Goal: Information Seeking & Learning: Find specific fact

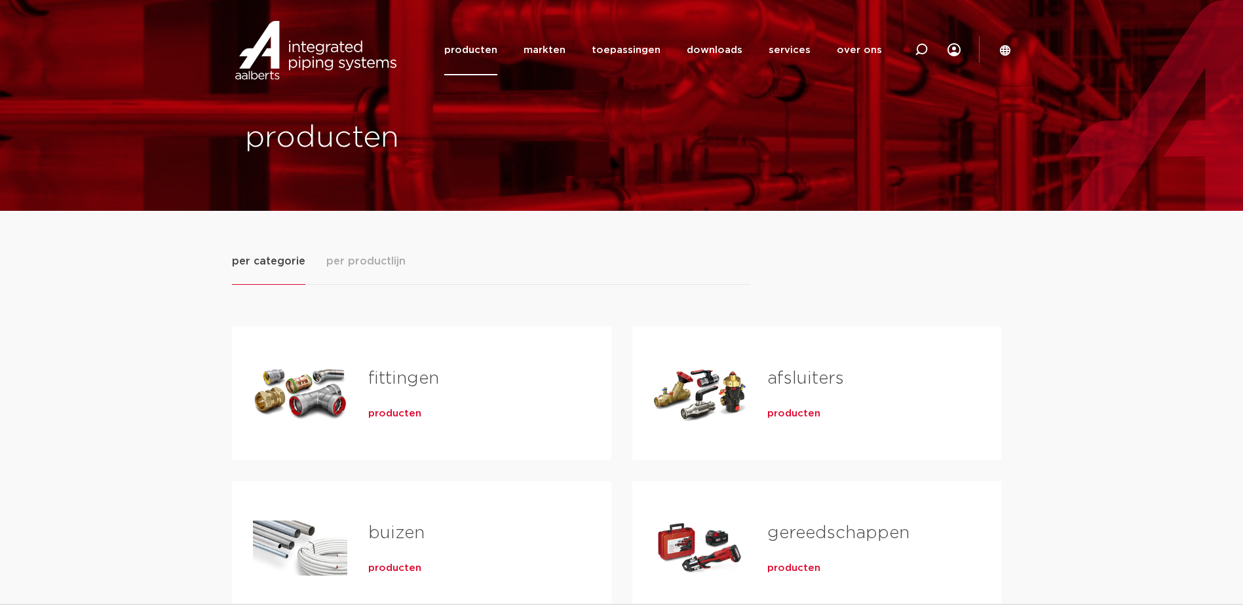
click at [397, 411] on span "producten" at bounding box center [394, 413] width 53 height 13
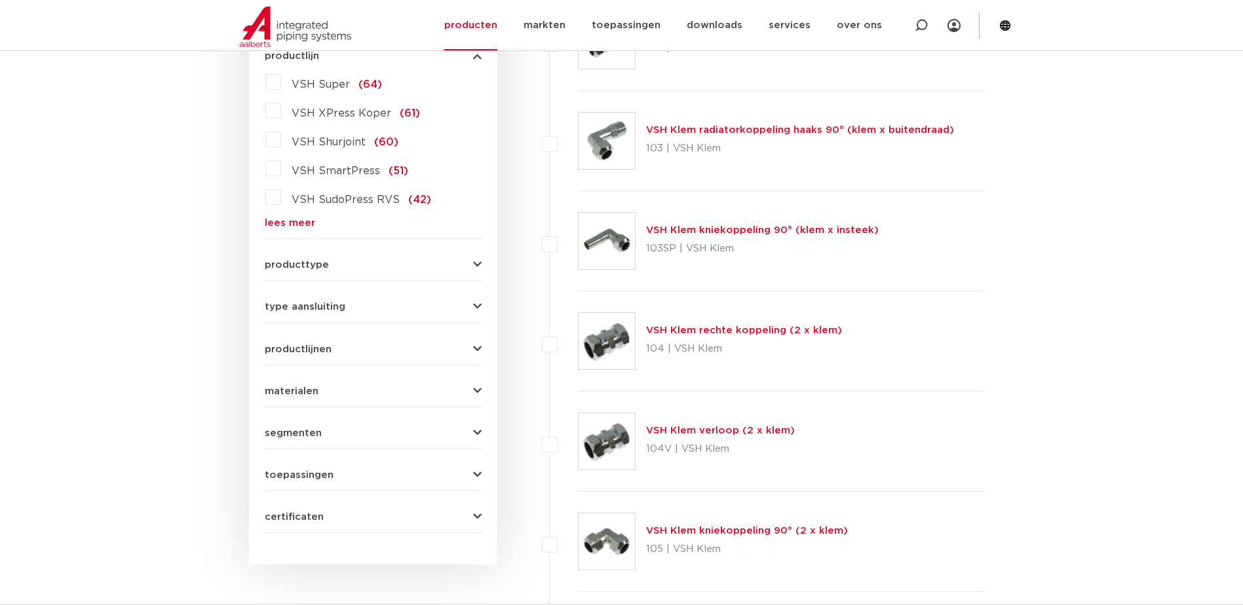
scroll to position [262, 0]
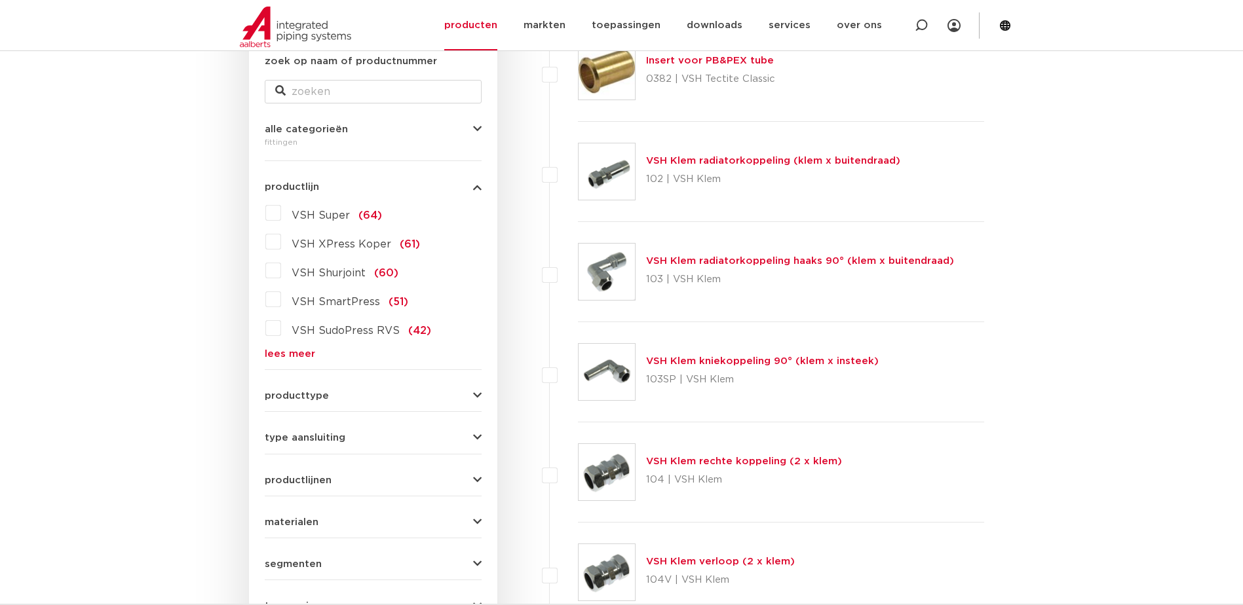
click at [281, 214] on label "VSH Super (64)" at bounding box center [331, 212] width 101 height 21
click at [0, 0] on input "VSH Super (64)" at bounding box center [0, 0] width 0 height 0
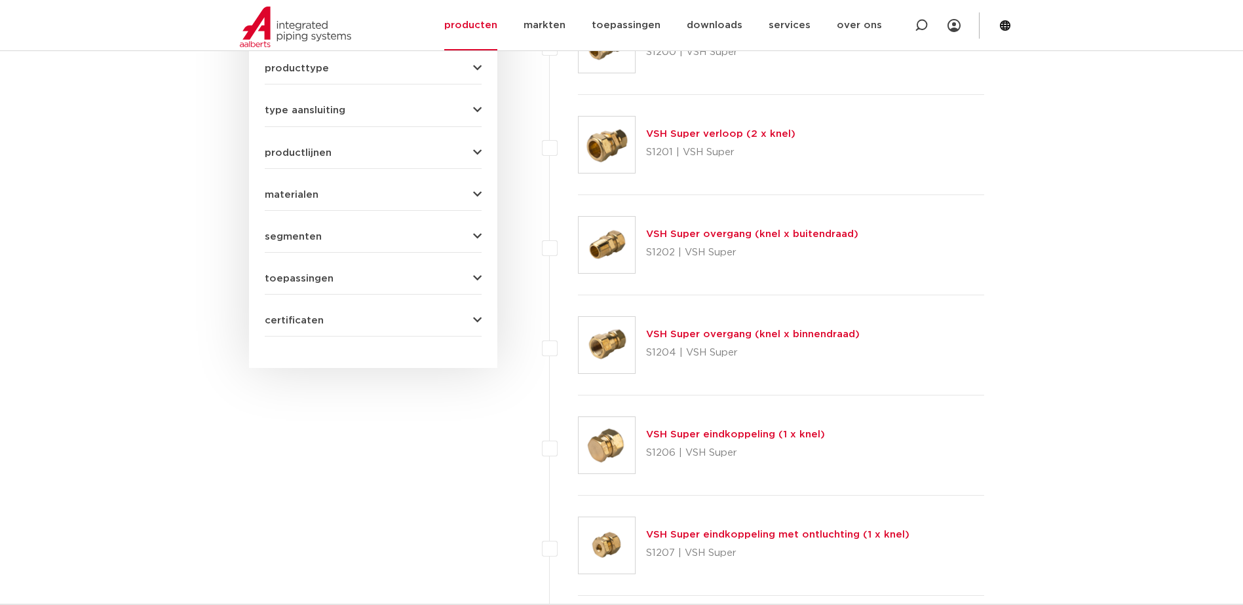
scroll to position [655, 0]
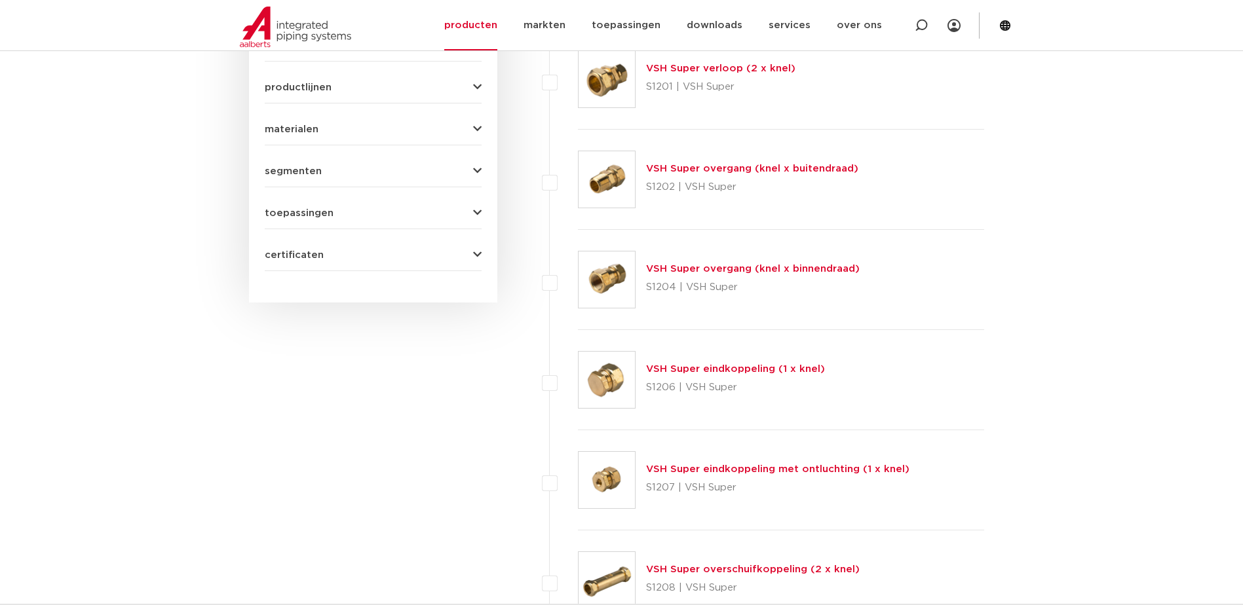
click at [758, 370] on link "VSH Super eindkoppeling (1 x knel)" at bounding box center [735, 369] width 179 height 10
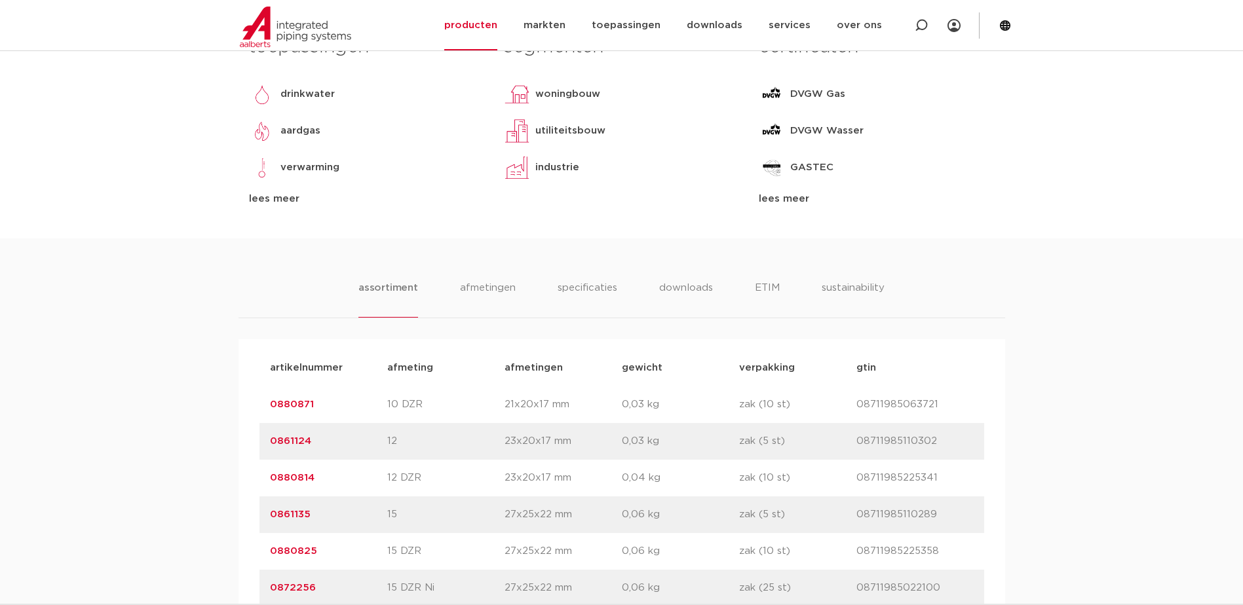
scroll to position [262, 0]
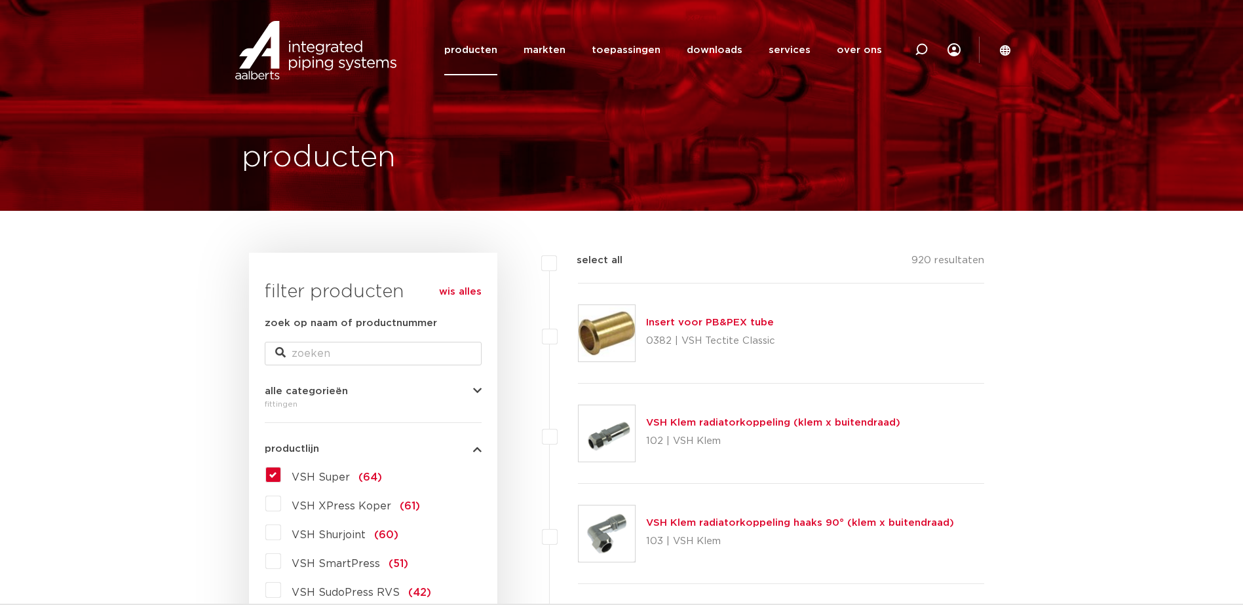
click at [281, 470] on label "VSH Super (64)" at bounding box center [331, 474] width 101 height 21
click at [0, 0] on input "VSH Super (64)" at bounding box center [0, 0] width 0 height 0
click at [281, 474] on label "VSH Super (64)" at bounding box center [331, 474] width 101 height 21
click at [0, 0] on input "VSH Super (64)" at bounding box center [0, 0] width 0 height 0
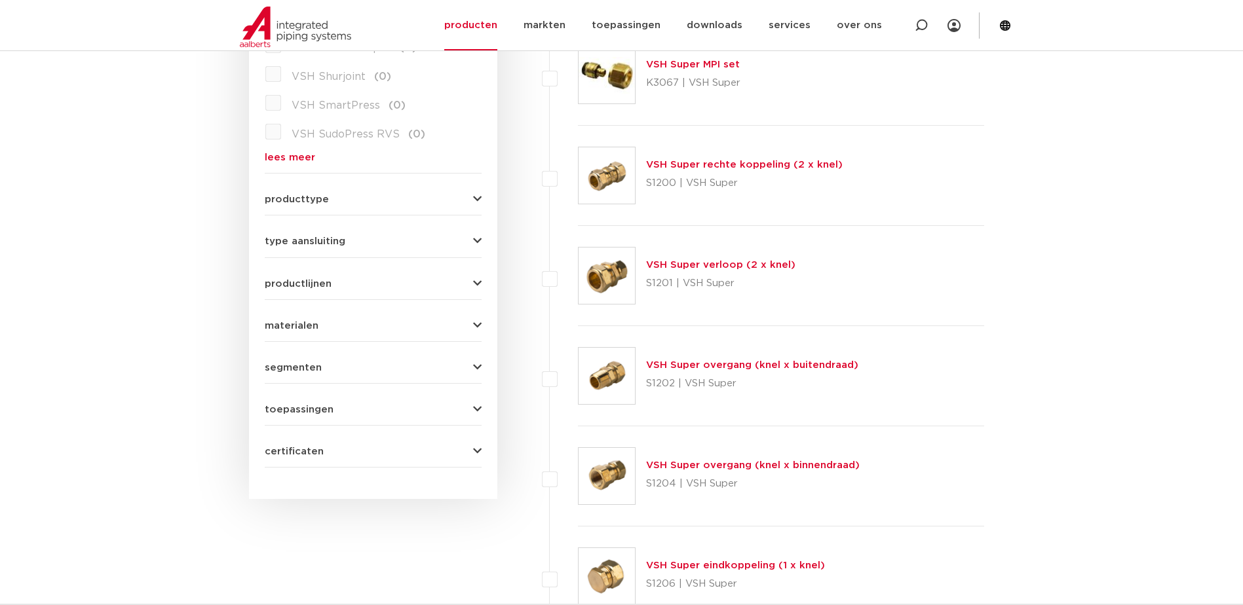
scroll to position [524, 0]
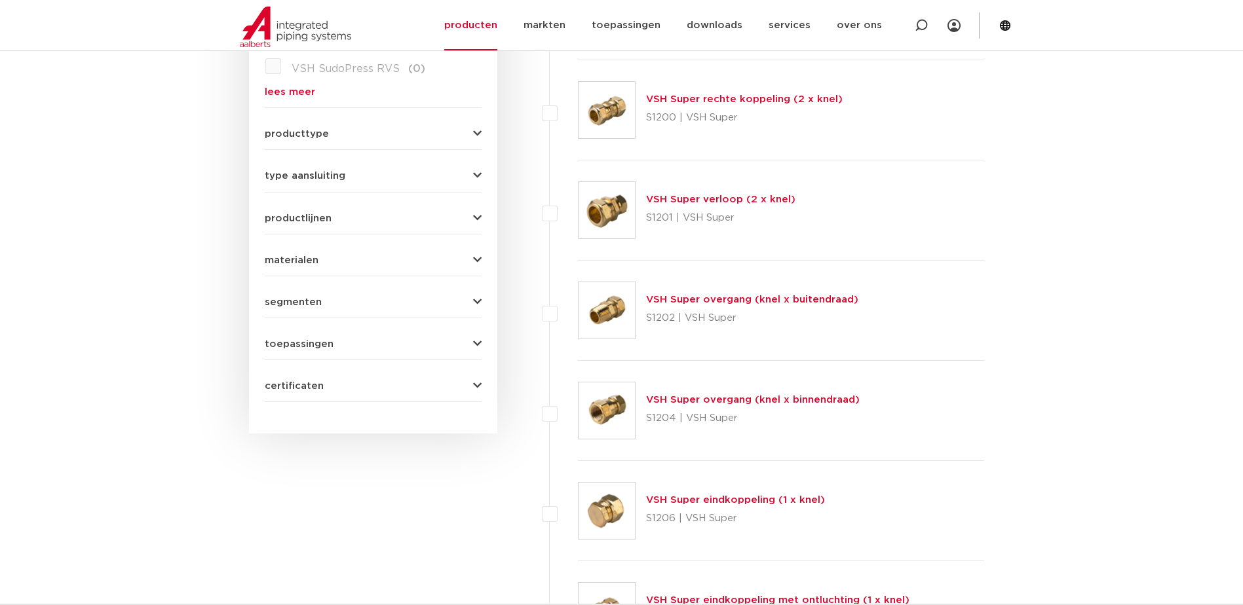
click at [749, 400] on link "VSH Super overgang (knel x binnendraad)" at bounding box center [753, 400] width 214 height 10
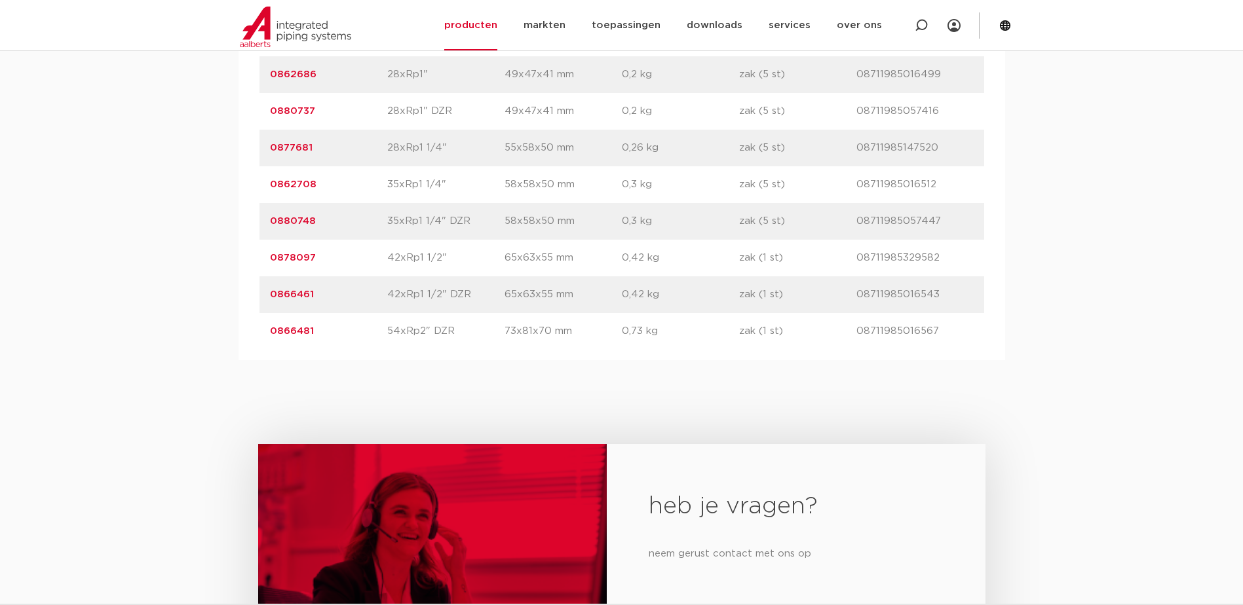
scroll to position [2358, 0]
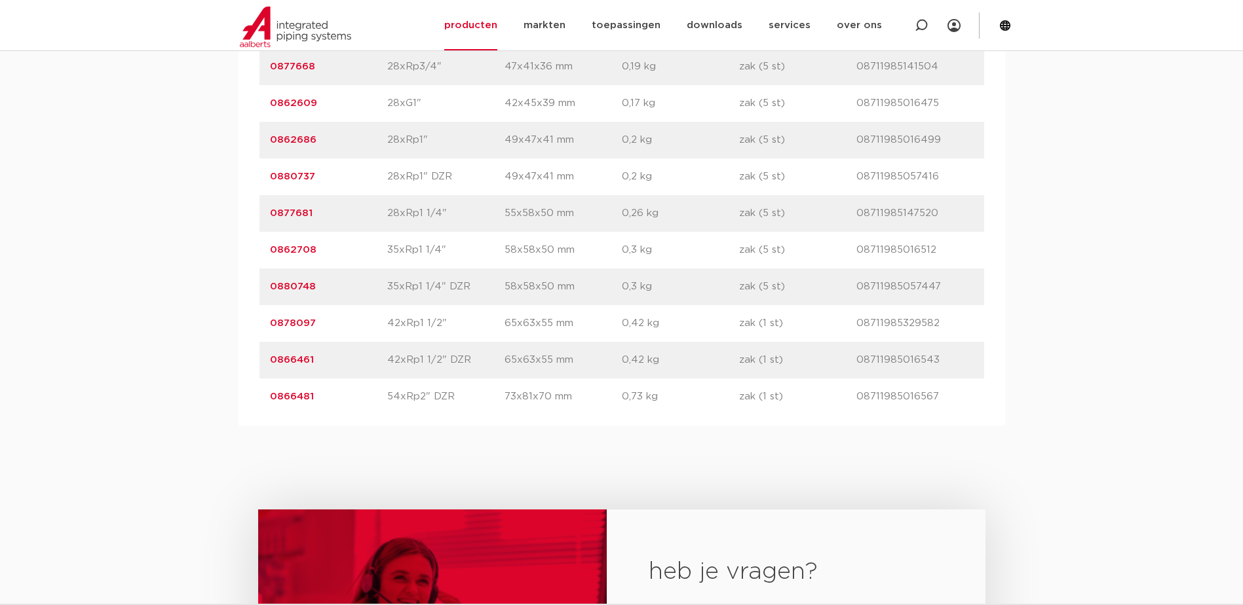
drag, startPoint x: 318, startPoint y: 392, endPoint x: 260, endPoint y: 396, distance: 57.8
click at [260, 396] on div "artikelnummer 0866481 afmeting 54xRp2" DZR [GEOGRAPHIC_DATA] 73x81x70 mm gewich…" at bounding box center [621, 397] width 724 height 37
copy link "0866481"
